Goal: Find specific page/section: Find specific page/section

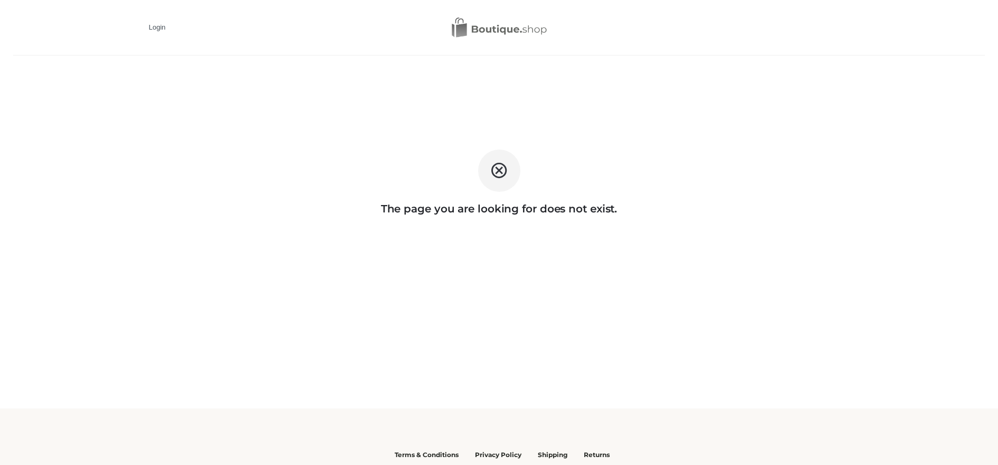
click at [488, 25] on img at bounding box center [499, 27] width 95 height 21
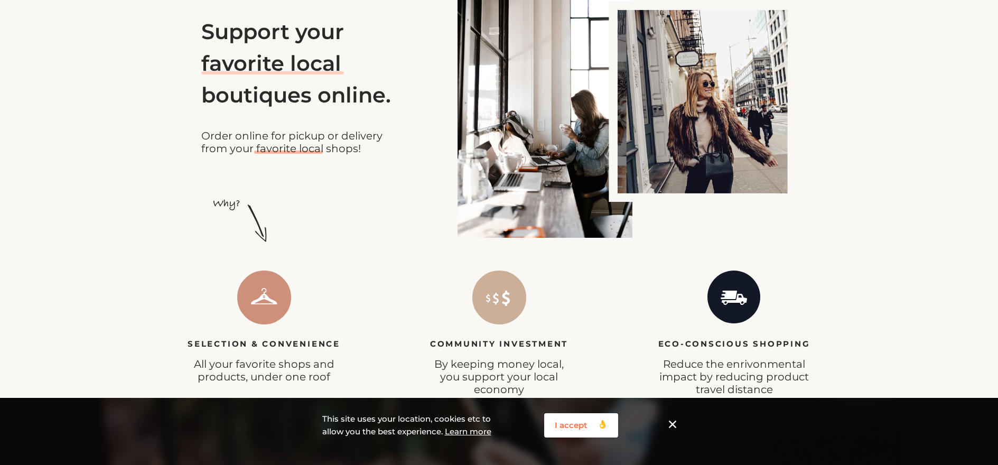
scroll to position [433, 0]
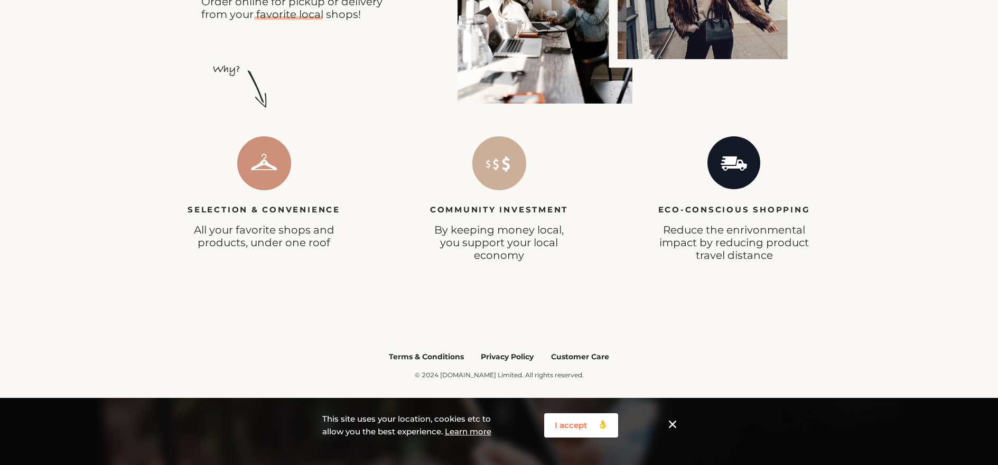
click at [274, 181] on img at bounding box center [264, 163] width 54 height 54
click at [266, 154] on img at bounding box center [264, 163] width 54 height 54
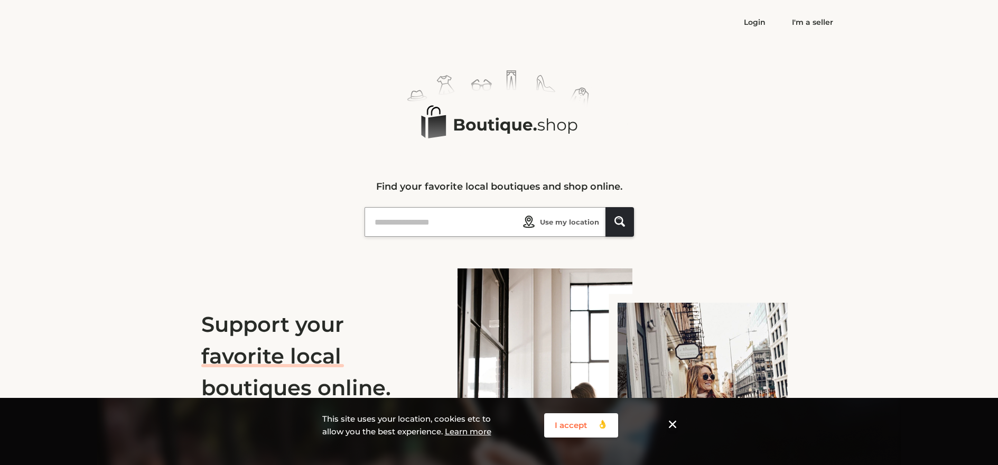
scroll to position [0, 0]
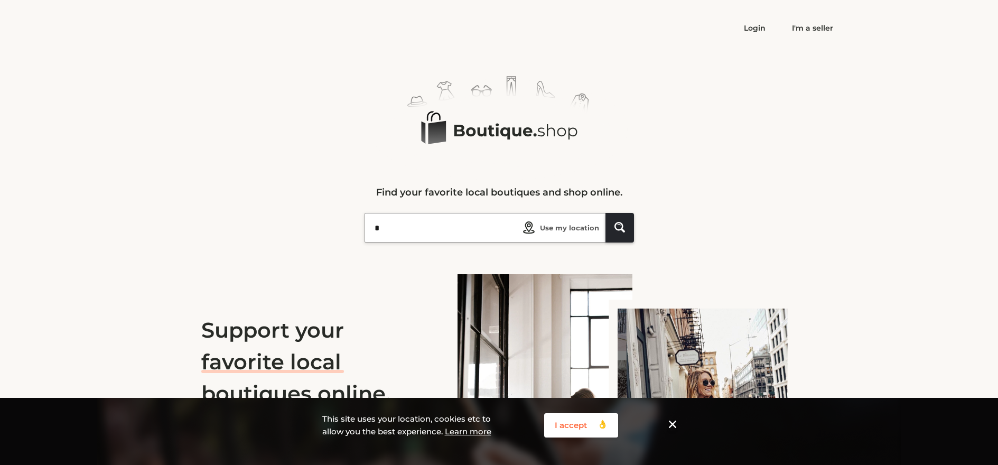
click at [440, 223] on input "*" at bounding box center [444, 227] width 146 height 29
click at [479, 229] on input "*********" at bounding box center [444, 227] width 146 height 29
click at [532, 224] on icon at bounding box center [528, 227] width 7 height 10
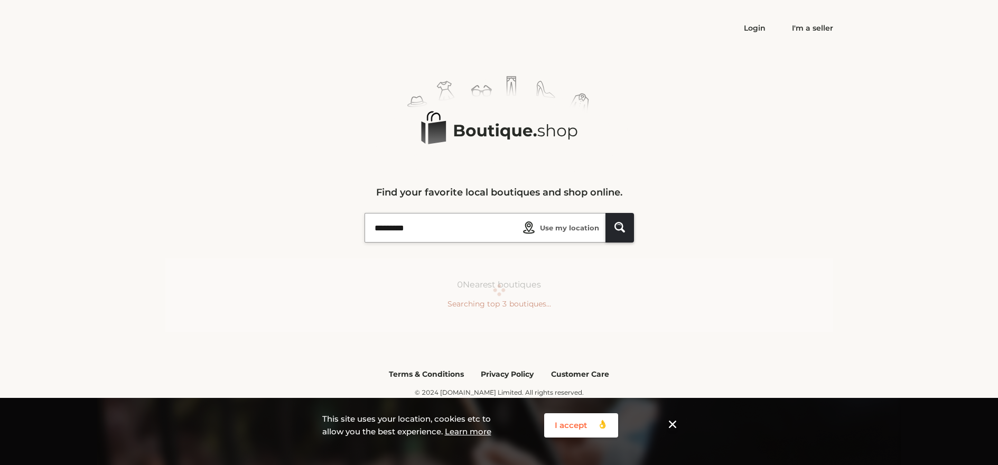
type input "**********"
click at [598, 228] on icon "Path Created with Sketch." at bounding box center [596, 228] width 6 height 6
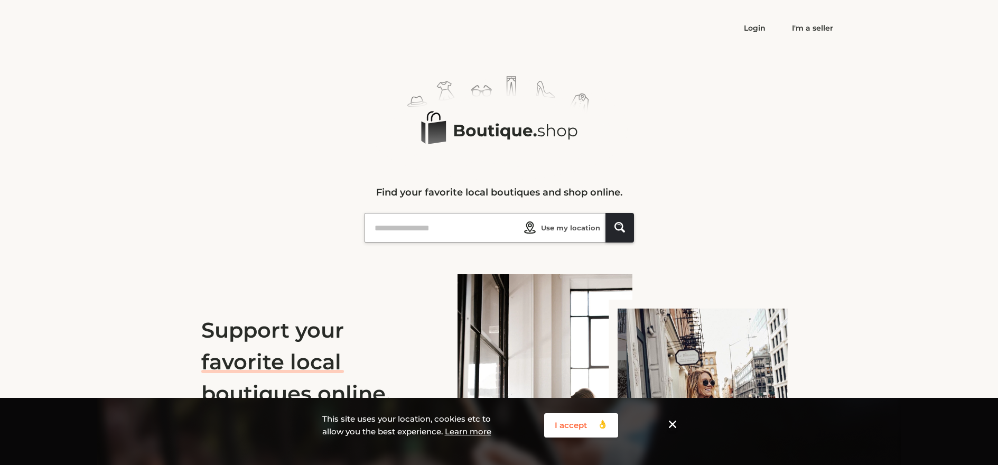
click at [649, 118] on div "Logo Created with Sketch. Find your favorite local boutiques and shop online." at bounding box center [499, 411] width 668 height 671
